Goal: Information Seeking & Learning: Learn about a topic

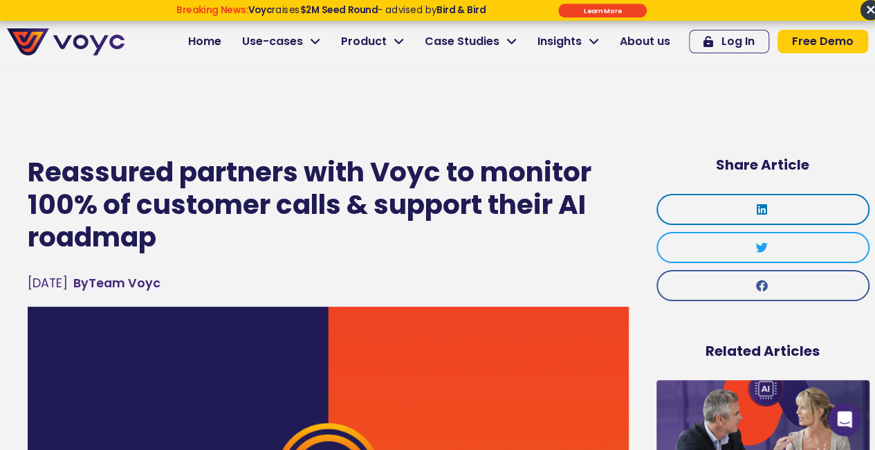
click at [226, 167] on h1 "Reassured partners with Voyc to monitor 100% of customer calls & support their …" at bounding box center [328, 204] width 601 height 97
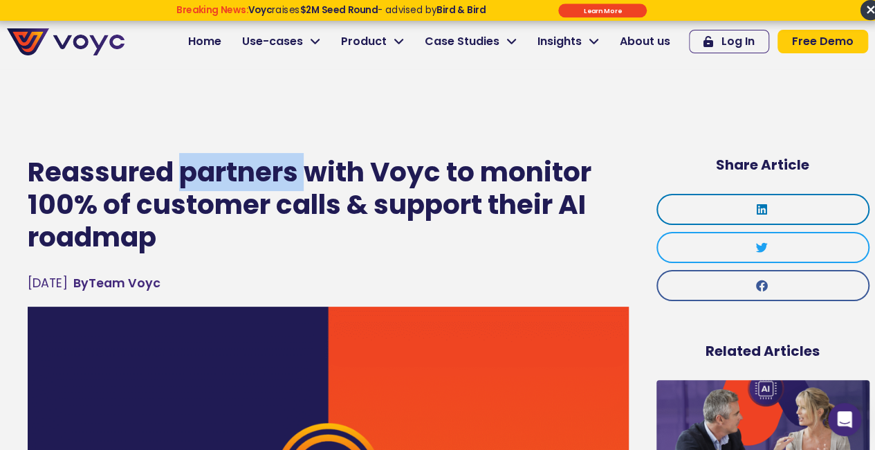
click at [226, 167] on h1 "Reassured partners with Voyc to monitor 100% of customer calls & support their …" at bounding box center [328, 204] width 601 height 97
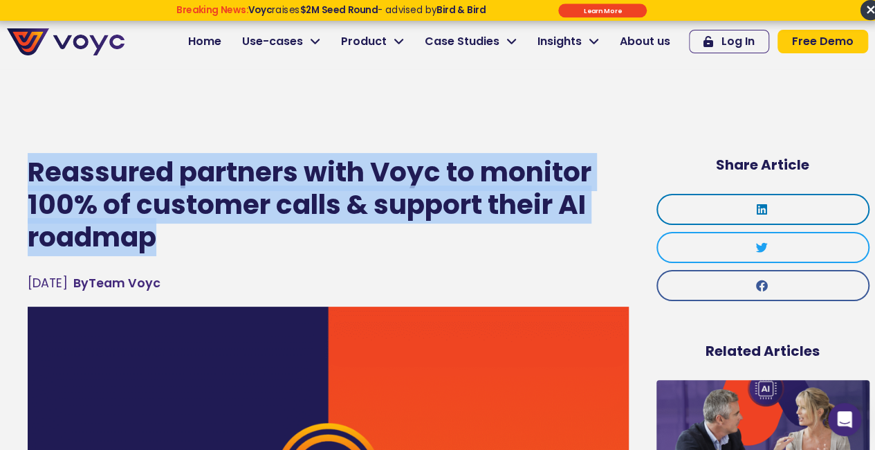
click at [226, 167] on h1 "Reassured partners with Voyc to monitor 100% of customer calls & support their …" at bounding box center [328, 204] width 601 height 97
copy div "Reassured partners with Voyc to monitor 100% of customer calls & support their …"
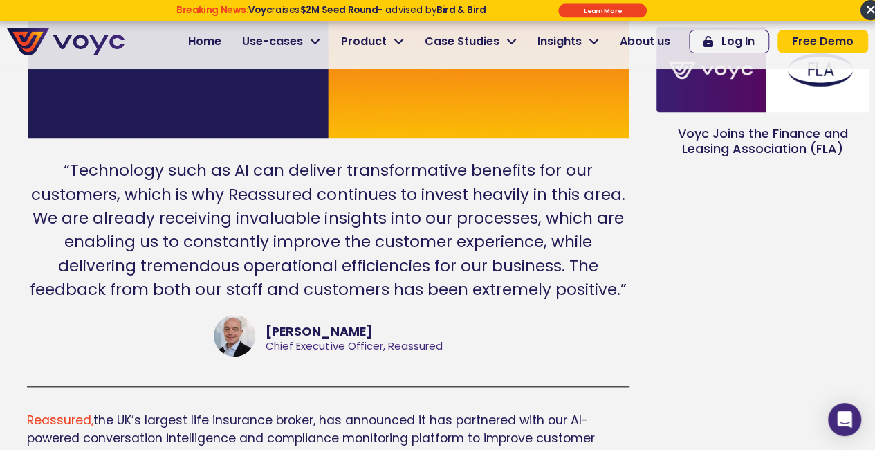
scroll to position [504, 0]
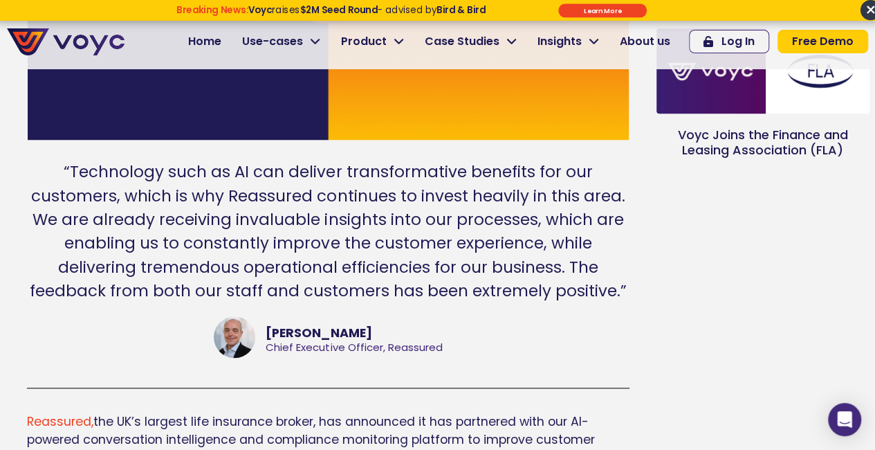
click at [309, 208] on div "“Technology such as AI can deliver transformative benefits for our customers, w…" at bounding box center [328, 231] width 602 height 142
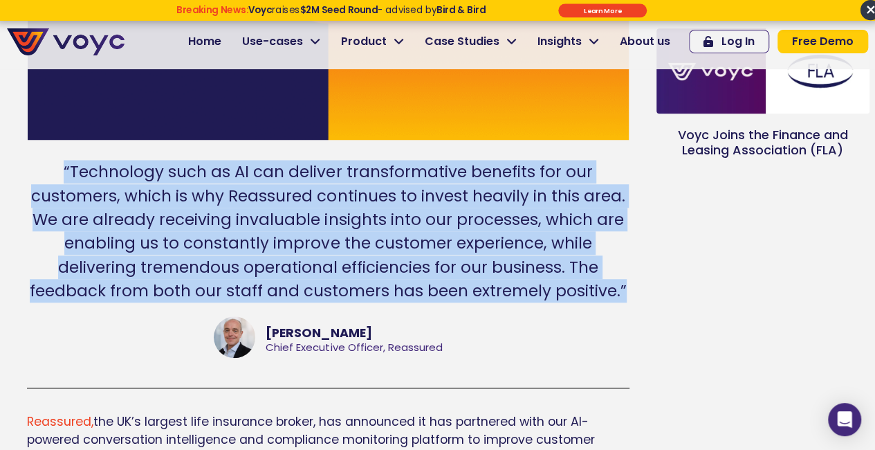
click at [309, 208] on div "“Technology such as AI can deliver transformative benefits for our customers, w…" at bounding box center [328, 231] width 602 height 142
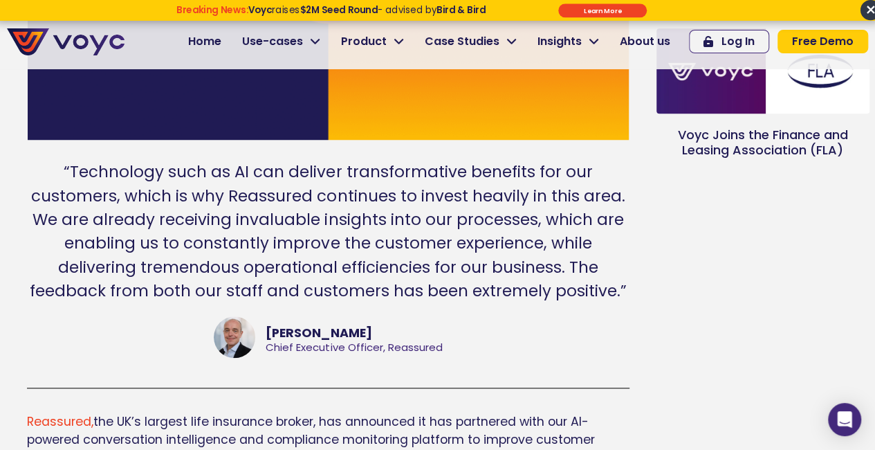
click at [441, 337] on div "[PERSON_NAME] Chief Executive Officer, Reassured" at bounding box center [328, 339] width 602 height 46
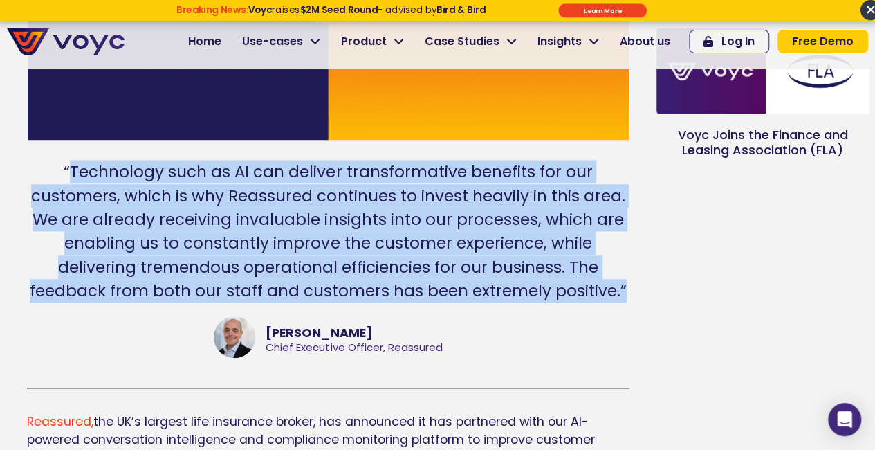
drag, startPoint x: 72, startPoint y: 173, endPoint x: 188, endPoint y: 310, distance: 179.6
click at [188, 310] on div "“Technology such as AI can deliver transformative benefits for our customers, w…" at bounding box center [328, 261] width 602 height 203
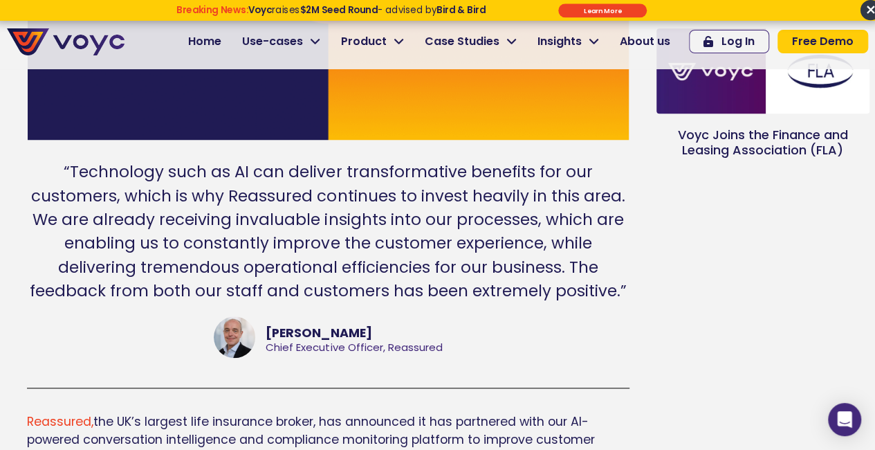
click at [65, 169] on div "“Technology such as AI can deliver transformative benefits for our customers, w…" at bounding box center [328, 231] width 602 height 142
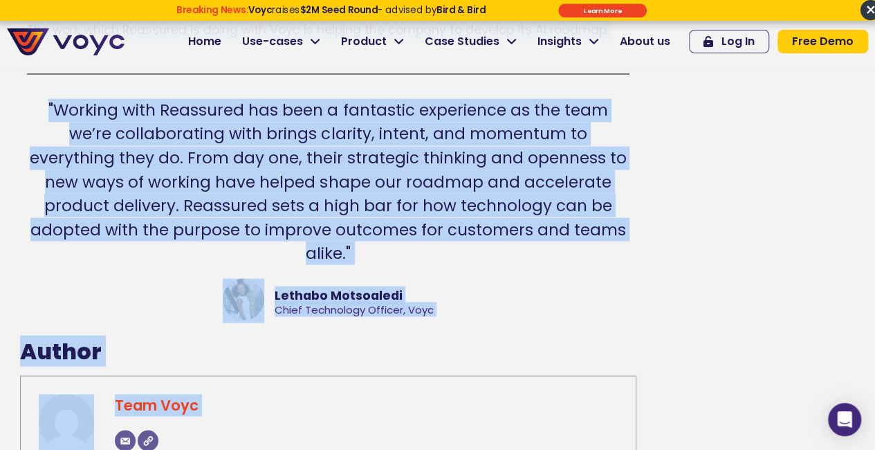
scroll to position [1181, 0]
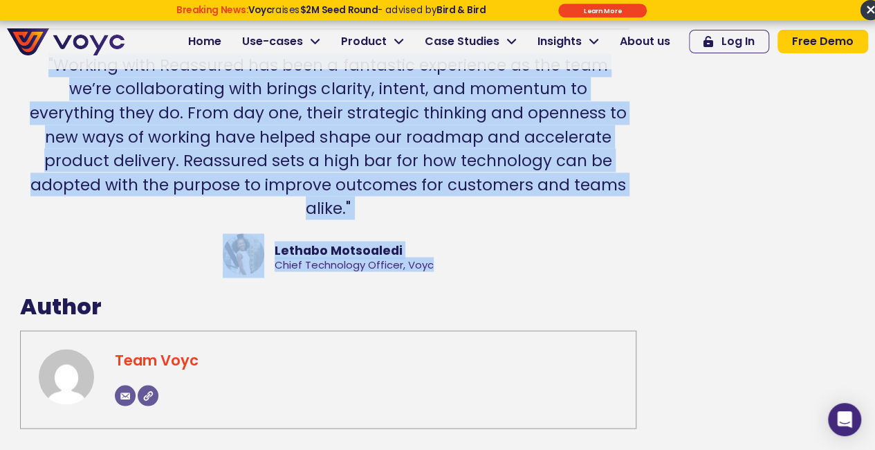
drag, startPoint x: 65, startPoint y: 169, endPoint x: 432, endPoint y: 234, distance: 373.0
copy div "“Loremipsum dolo si AM con adipisc elitseddoeiusm temporin utl etd magnaaliq, e…"
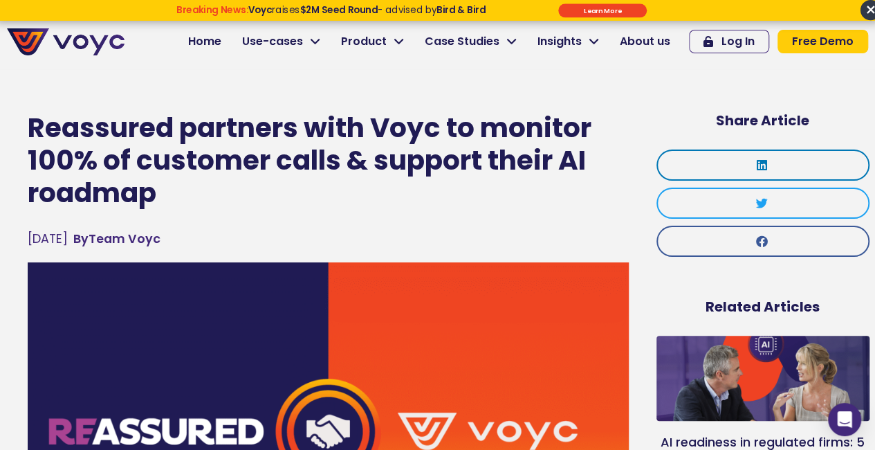
scroll to position [44, 0]
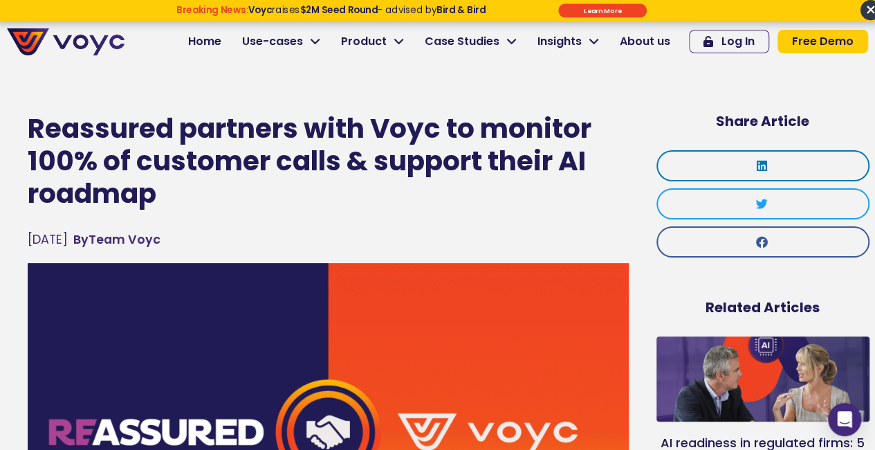
click at [414, 171] on h1 "Reassured partners with Voyc to monitor 100% of customer calls & support their …" at bounding box center [328, 161] width 601 height 97
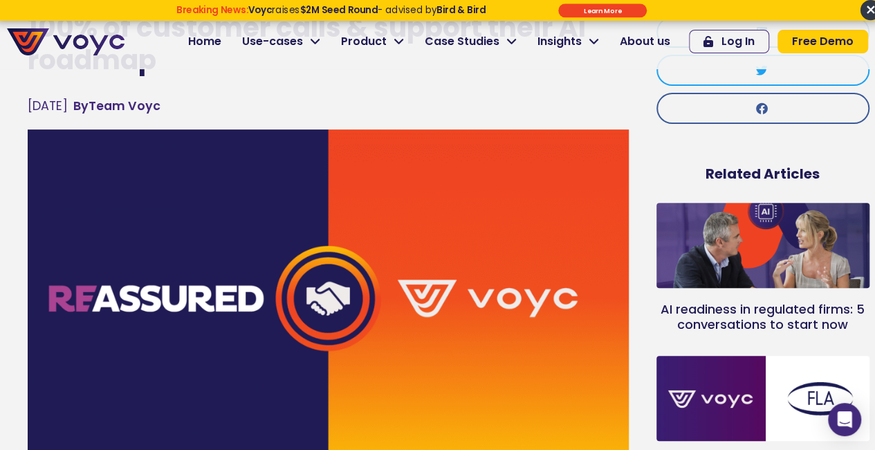
scroll to position [0, 0]
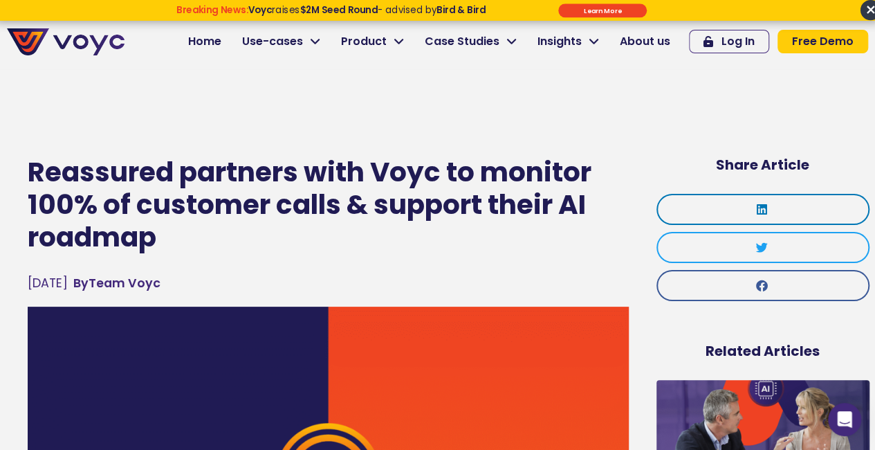
click at [104, 160] on h1 "Reassured partners with Voyc to monitor 100% of customer calls & support their …" at bounding box center [328, 204] width 601 height 97
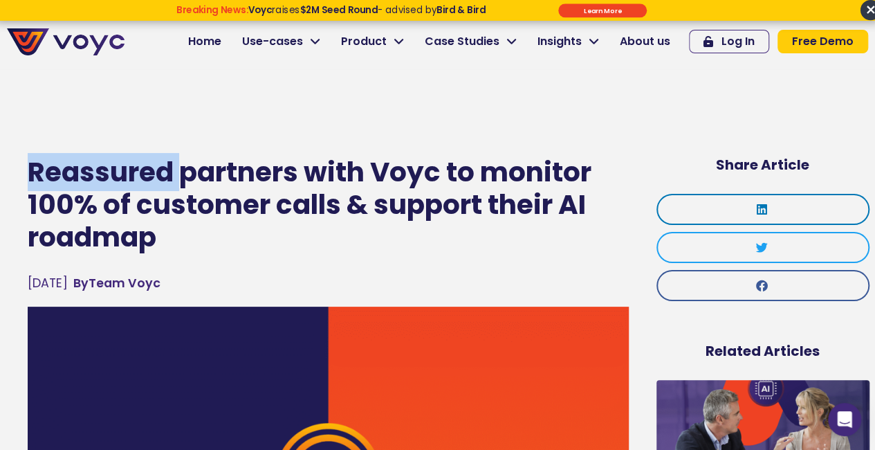
click at [104, 160] on h1 "Reassured partners with Voyc to monitor 100% of customer calls & support their …" at bounding box center [328, 204] width 601 height 97
copy h1 "Reassured"
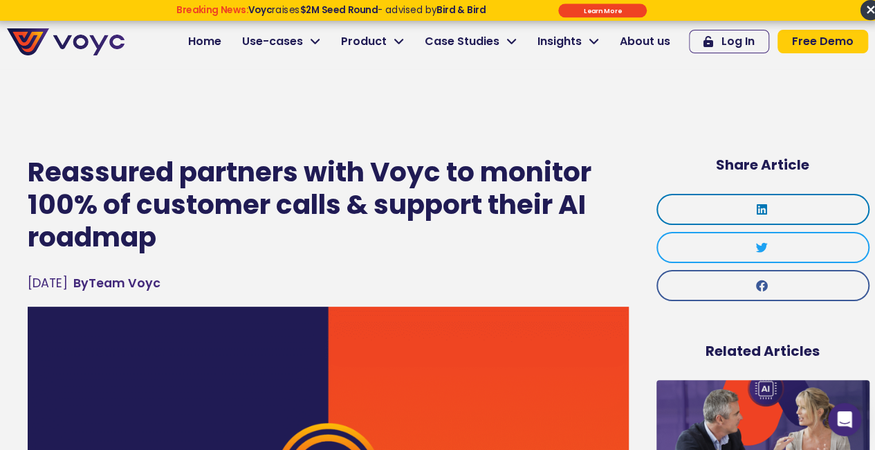
click at [421, 172] on h1 "Reassured partners with Voyc to monitor 100% of customer calls & support their …" at bounding box center [328, 204] width 601 height 97
copy h1 "Voyc"
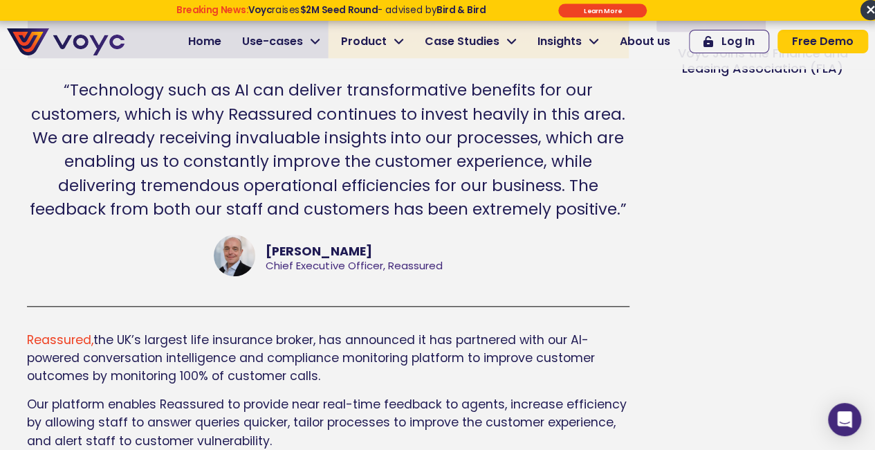
scroll to position [587, 0]
click at [421, 172] on div "“Technology such as AI can deliver transformative benefits for our customers, w…" at bounding box center [328, 148] width 602 height 142
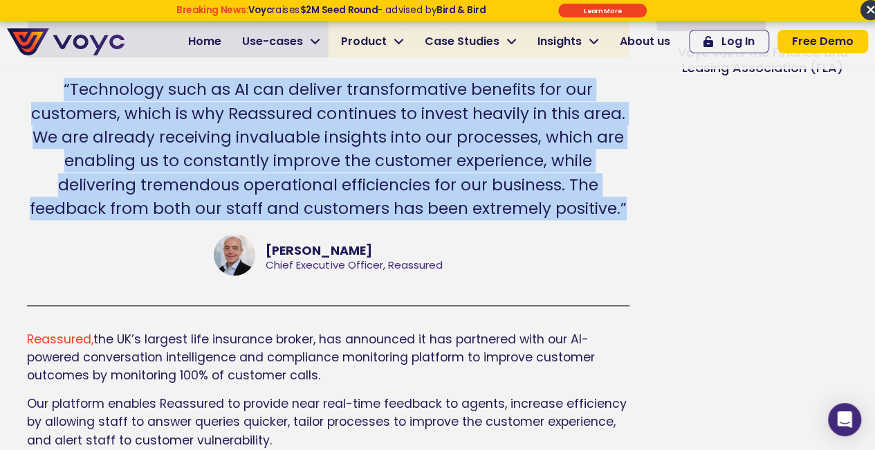
click at [421, 172] on div "“Technology such as AI can deliver transformative benefits for our customers, w…" at bounding box center [328, 148] width 602 height 142
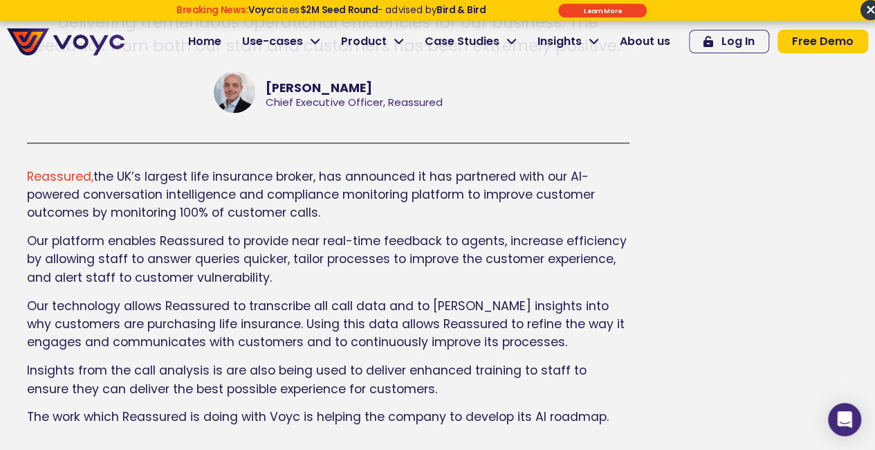
scroll to position [750, 0]
click at [397, 240] on span "Our platform enables Reassured to provide near real-time feedback to agents, in…" at bounding box center [327, 258] width 600 height 53
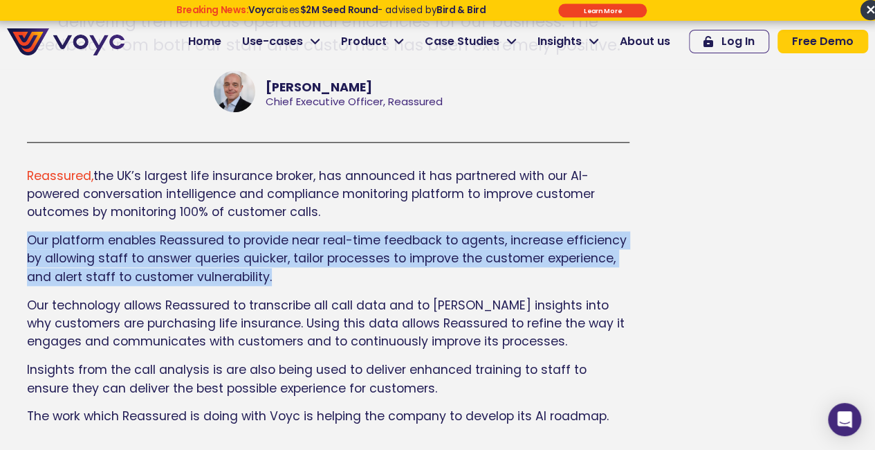
click at [397, 240] on span "Our platform enables Reassured to provide near real-time feedback to agents, in…" at bounding box center [327, 258] width 600 height 53
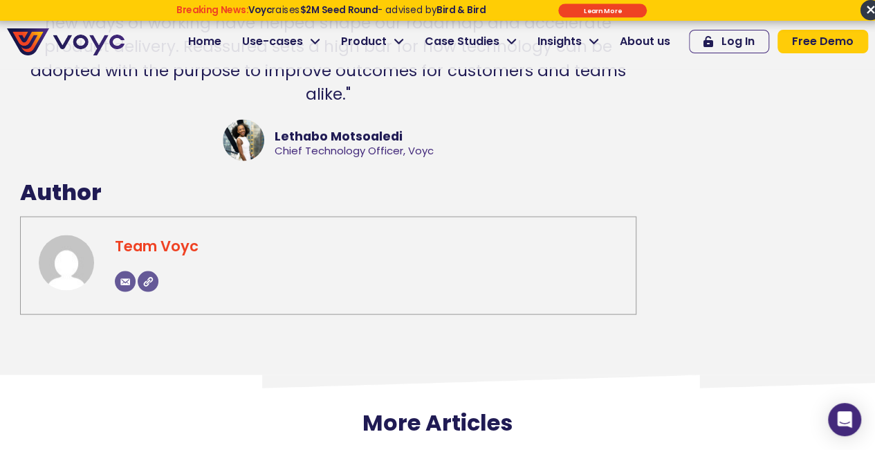
scroll to position [1321, 0]
